Goal: Task Accomplishment & Management: Use online tool/utility

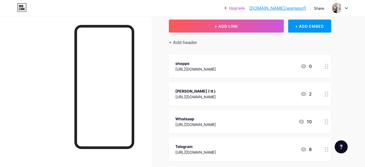
scroll to position [28, 0]
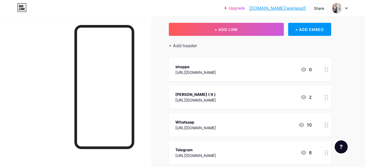
click at [312, 98] on div "[PERSON_NAME] ( tt ) [URL][DOMAIN_NAME] 2" at bounding box center [250, 96] width 163 height 23
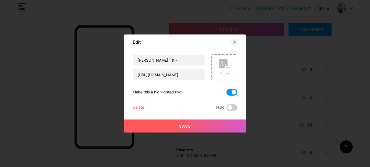
click at [234, 43] on icon at bounding box center [234, 42] width 3 height 3
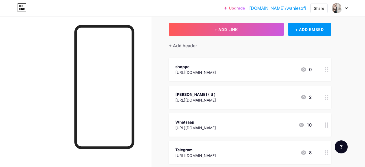
click at [326, 124] on circle at bounding box center [325, 124] width 1 height 1
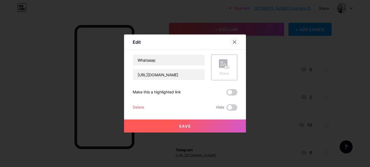
click at [233, 42] on icon at bounding box center [234, 42] width 4 height 4
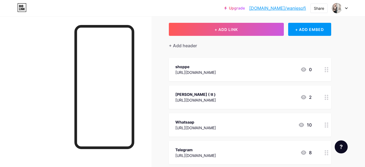
click at [326, 95] on circle at bounding box center [325, 95] width 1 height 1
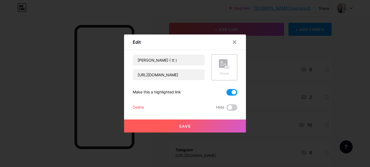
click at [228, 91] on span at bounding box center [231, 92] width 11 height 7
click at [226, 93] on input "checkbox" at bounding box center [226, 93] width 0 height 0
click at [210, 122] on button "Save" at bounding box center [185, 125] width 122 height 13
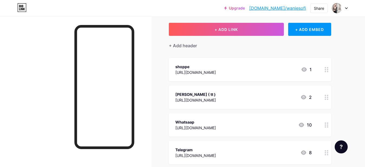
click at [311, 70] on div "1" at bounding box center [306, 69] width 11 height 7
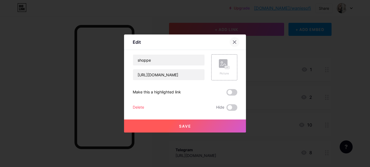
click at [235, 43] on div at bounding box center [235, 42] width 10 height 10
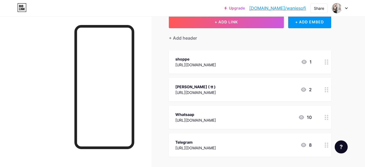
scroll to position [5, 0]
